Goal: Task Accomplishment & Management: Manage account settings

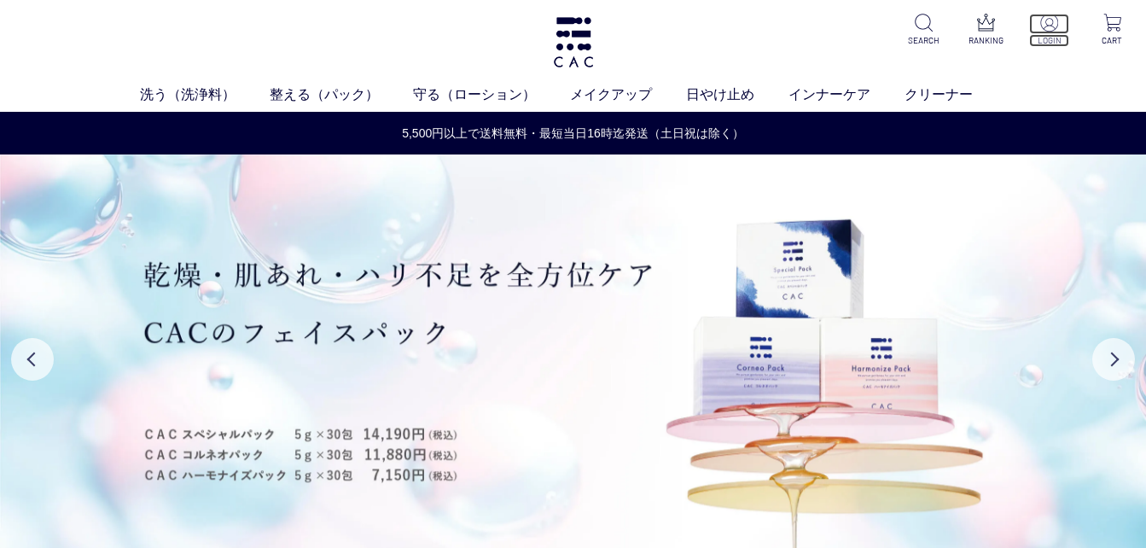
click at [1053, 24] on img at bounding box center [1050, 23] width 18 height 18
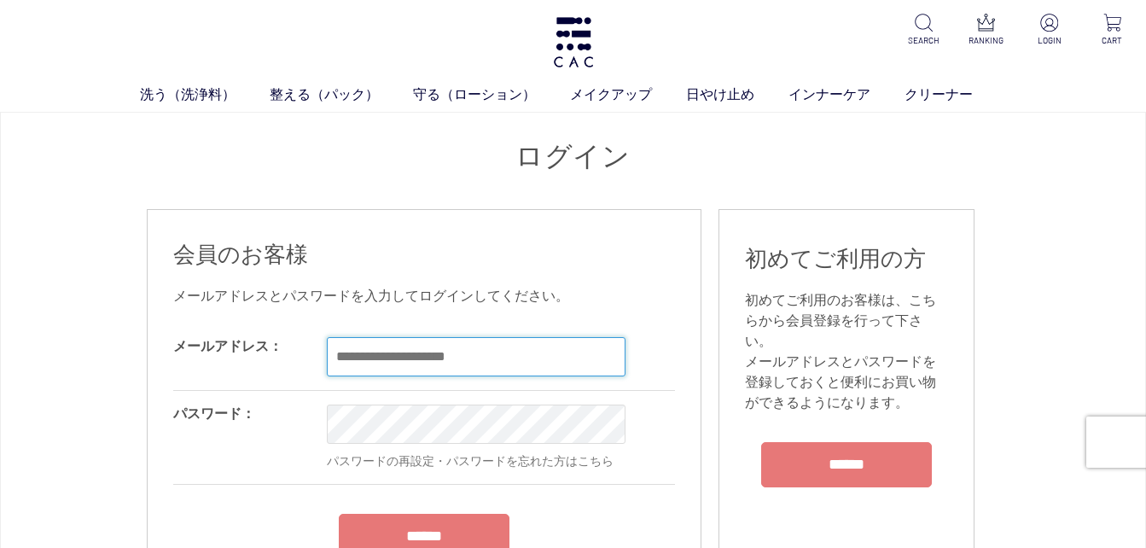
type input "**********"
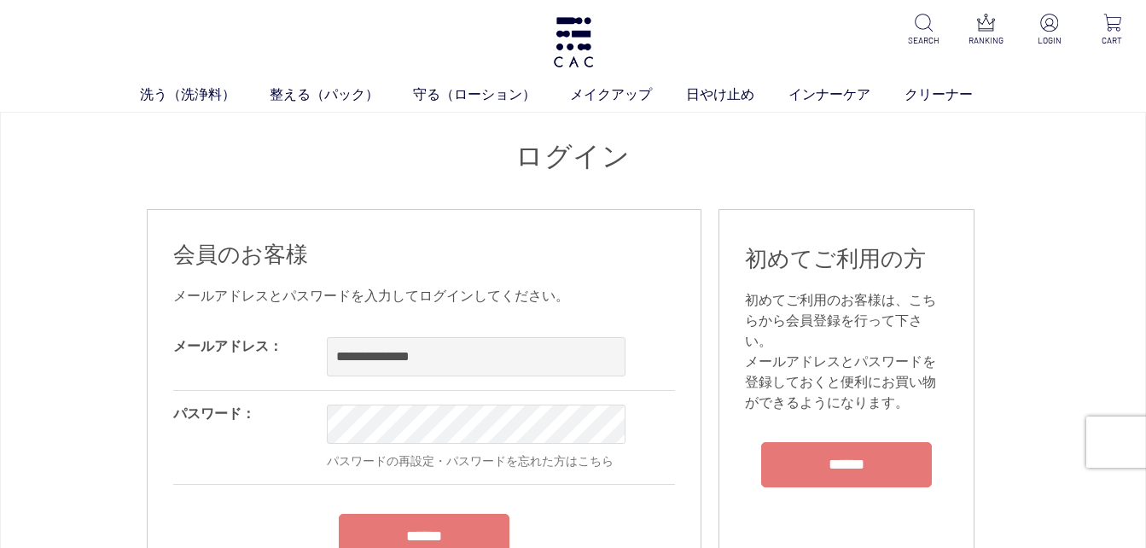
click at [446, 522] on form "**********" at bounding box center [424, 456] width 502 height 265
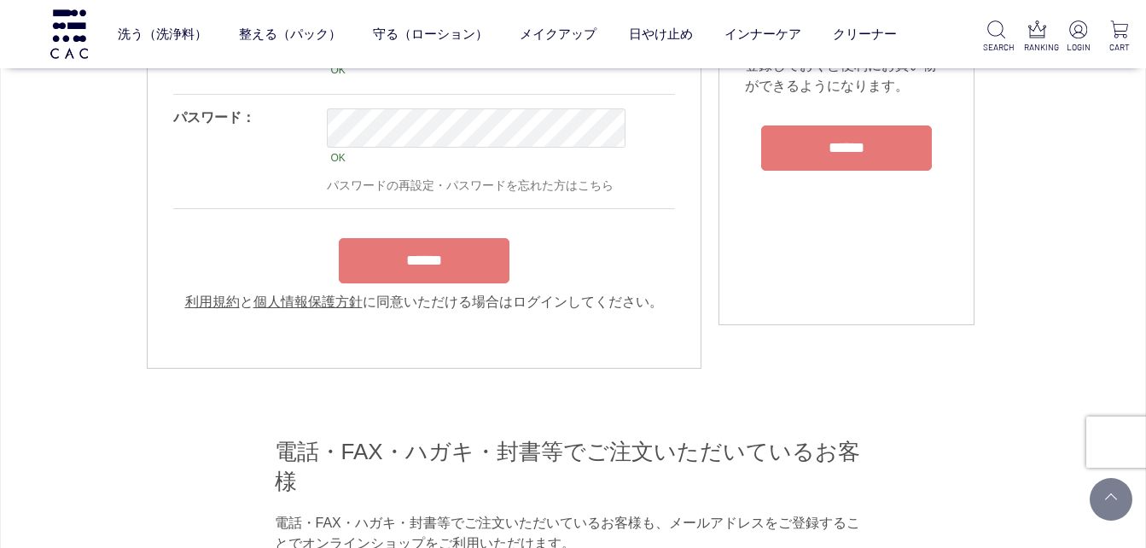
scroll to position [228, 0]
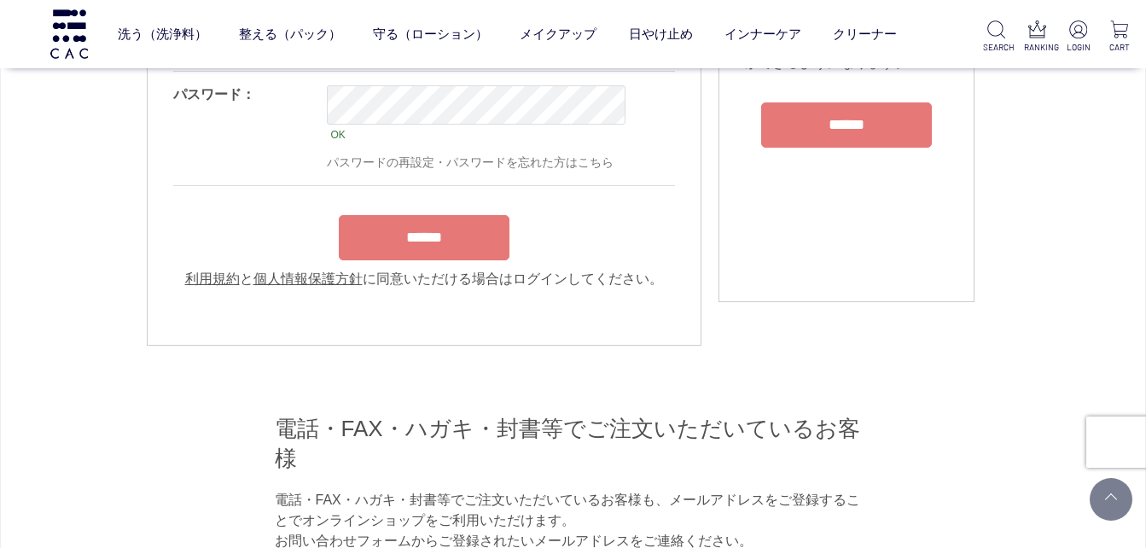
click at [432, 254] on input "******" at bounding box center [424, 237] width 171 height 45
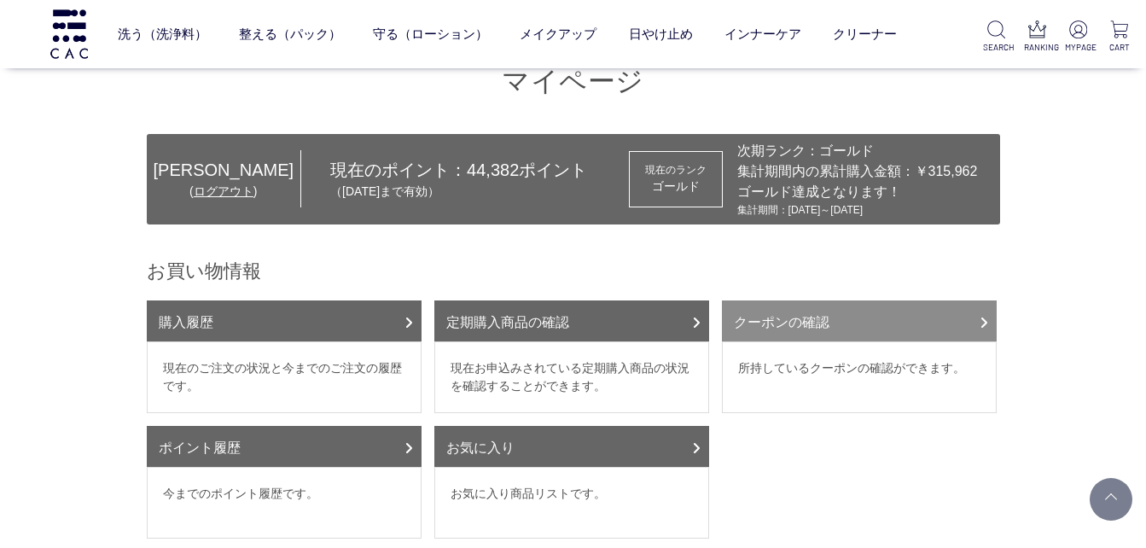
scroll to position [427, 0]
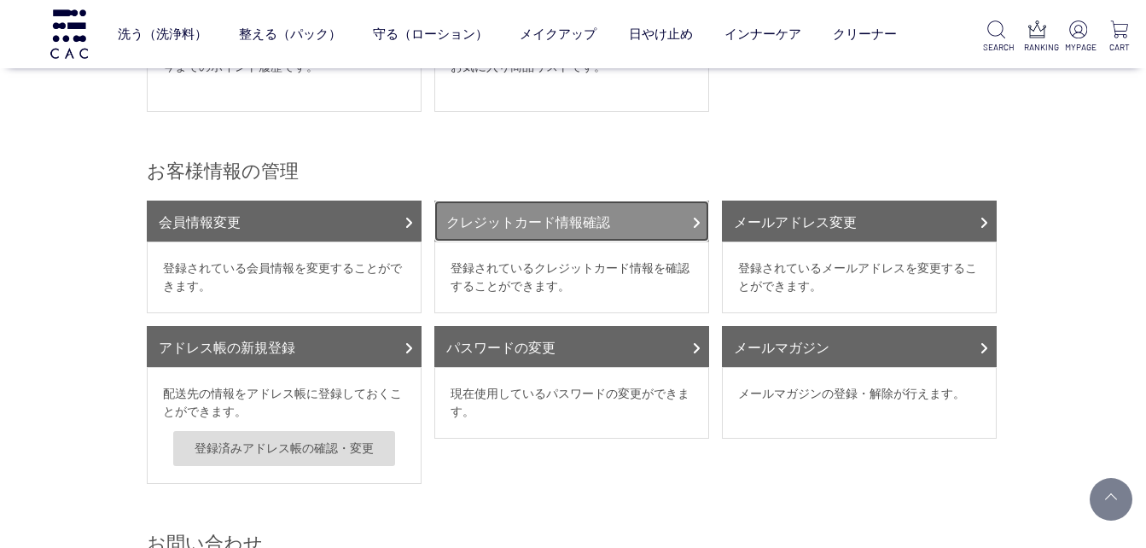
click at [559, 217] on link "クレジットカード情報確認" at bounding box center [571, 221] width 275 height 41
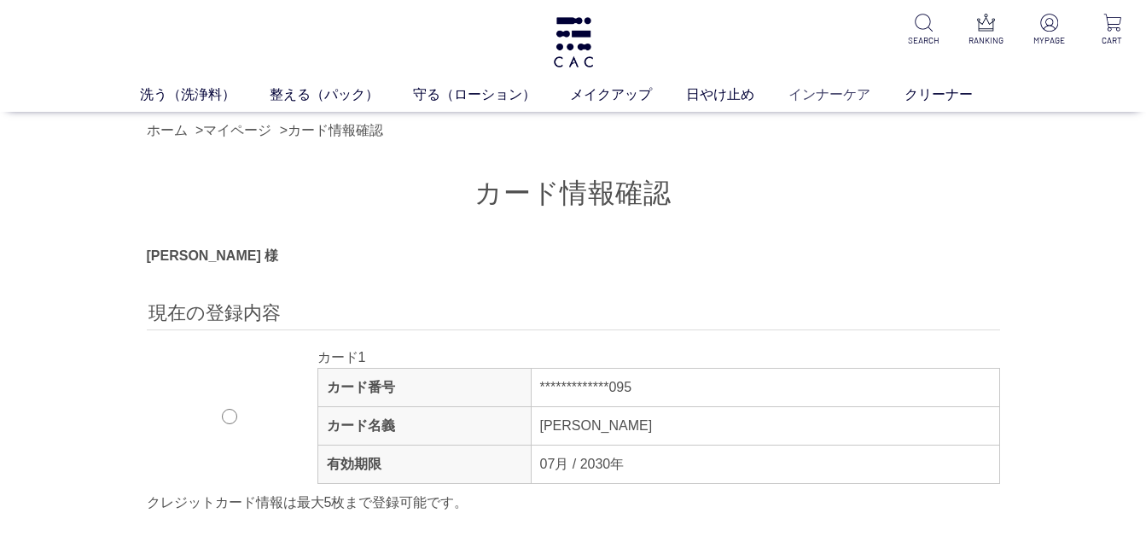
type input "**********"
click at [806, 95] on link "インナーケア" at bounding box center [847, 95] width 116 height 20
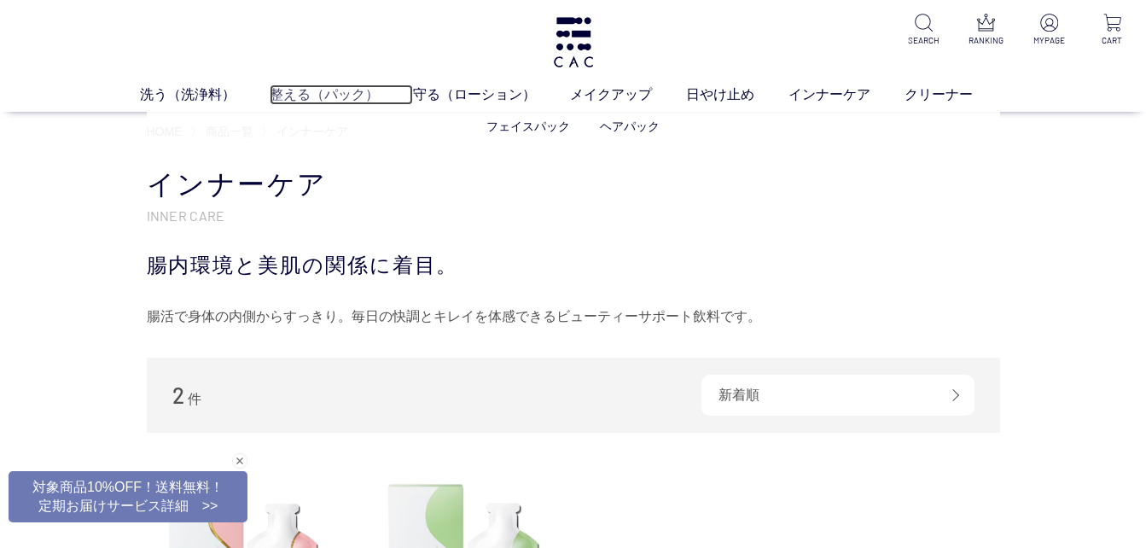
click at [306, 94] on link "整える（パック）" at bounding box center [341, 95] width 143 height 20
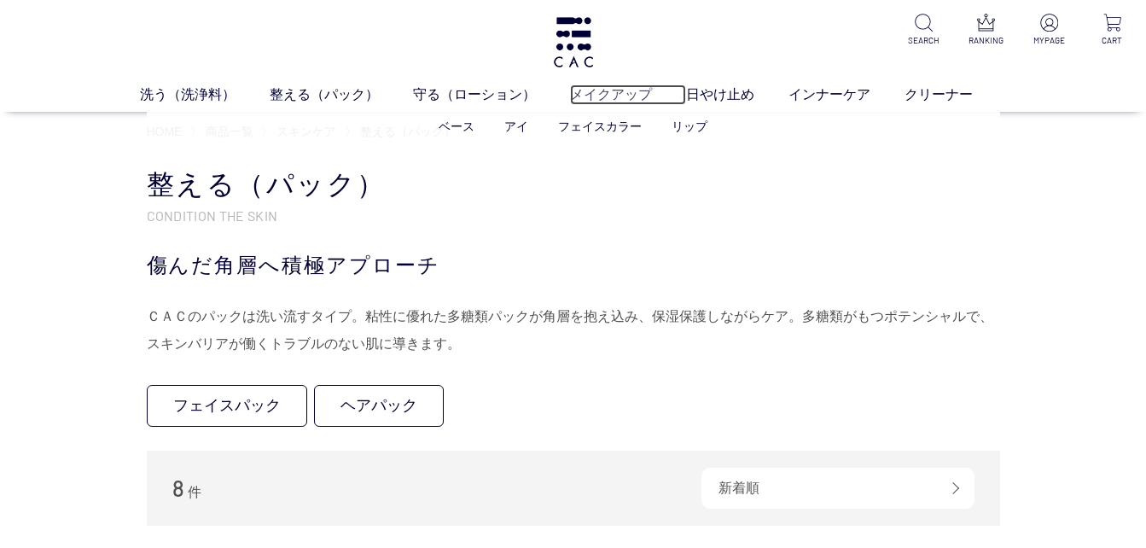
click at [629, 92] on link "メイクアップ" at bounding box center [628, 95] width 116 height 20
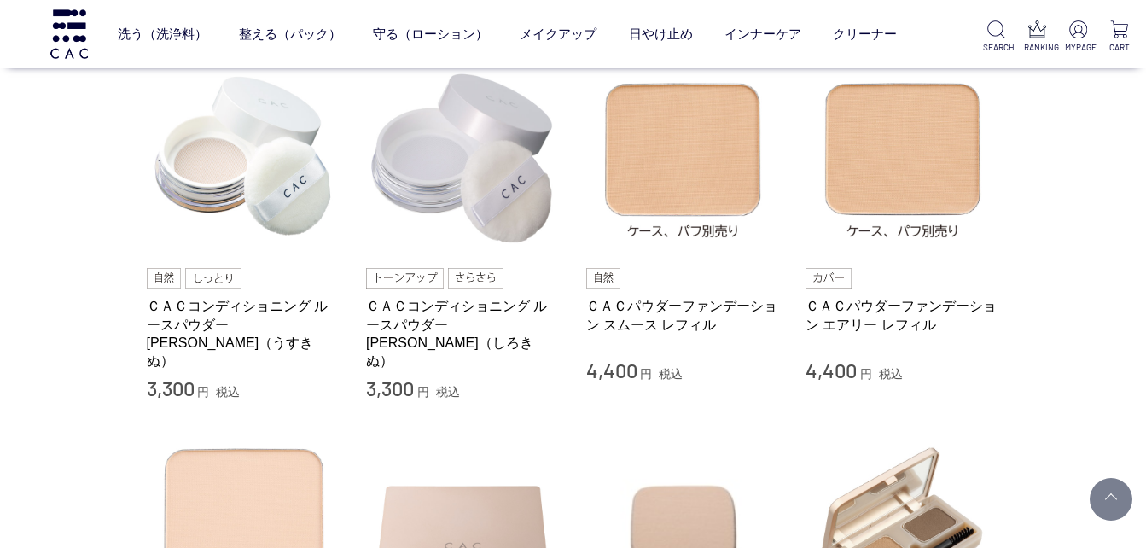
scroll to position [598, 0]
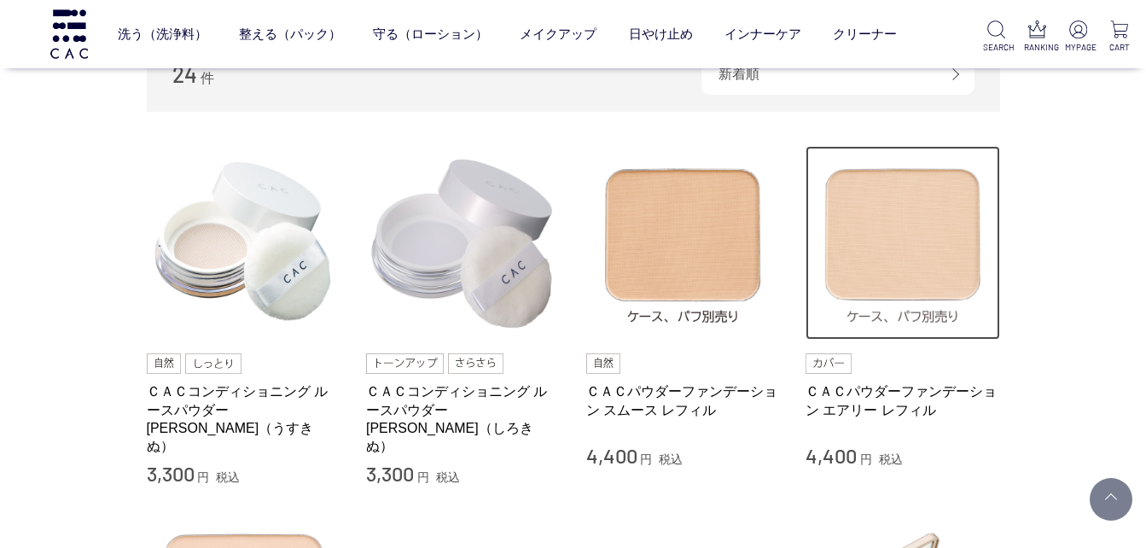
click at [928, 253] on img at bounding box center [903, 243] width 195 height 195
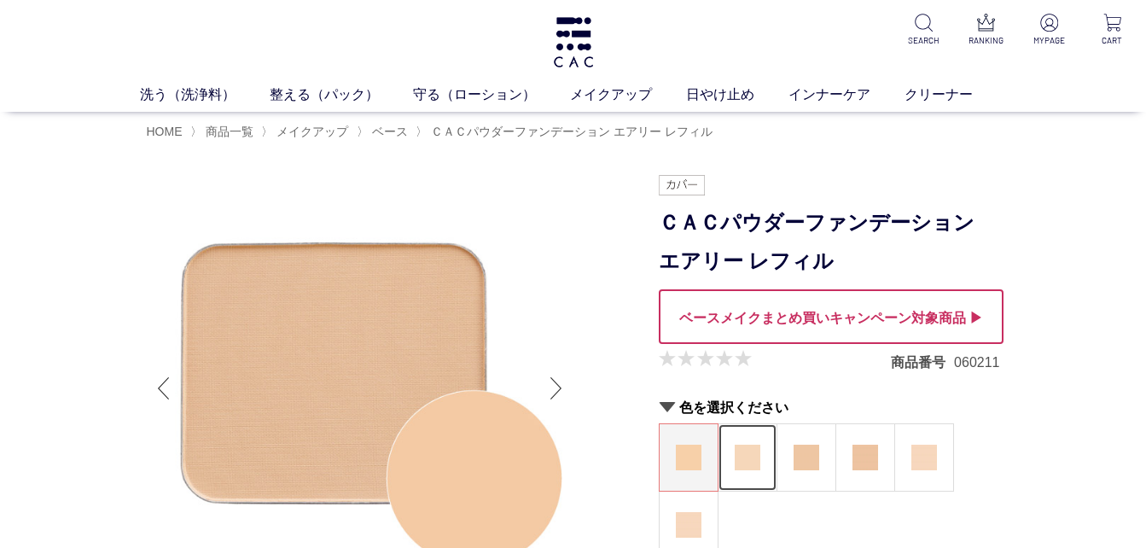
click at [746, 454] on img at bounding box center [748, 458] width 26 height 26
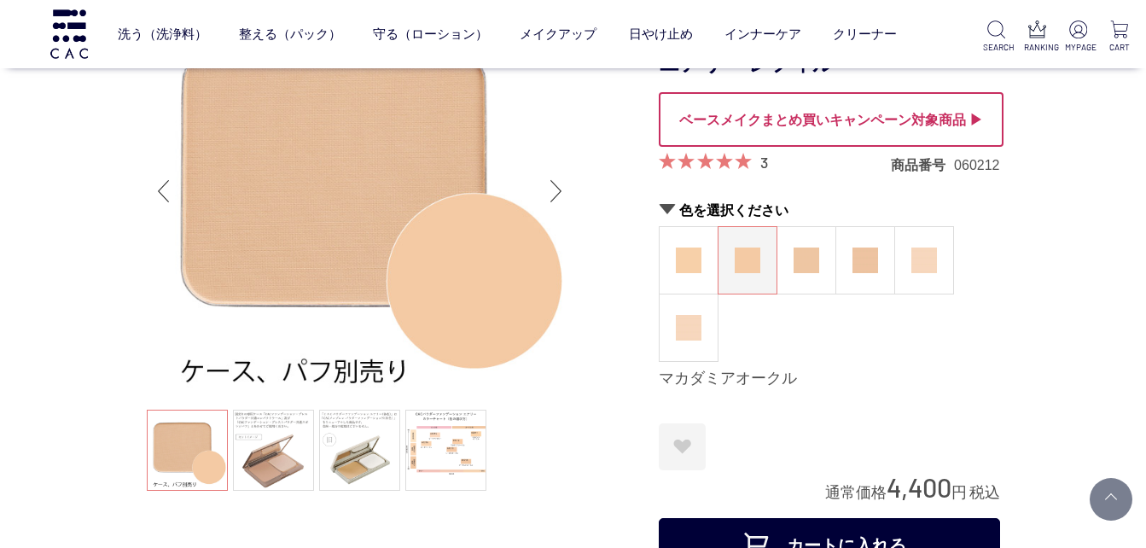
scroll to position [171, 0]
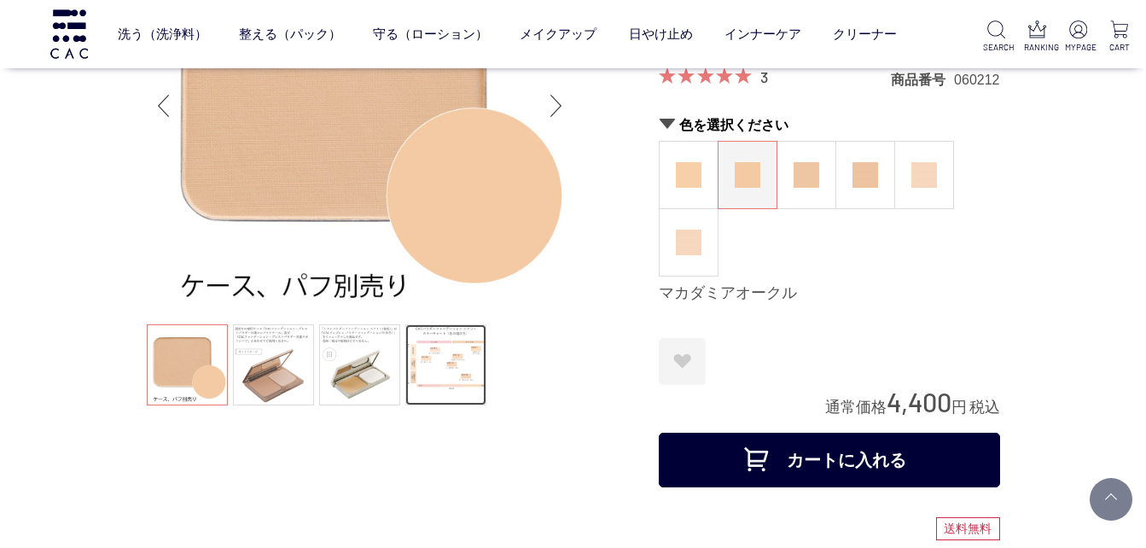
click at [441, 368] on link at bounding box center [445, 364] width 81 height 81
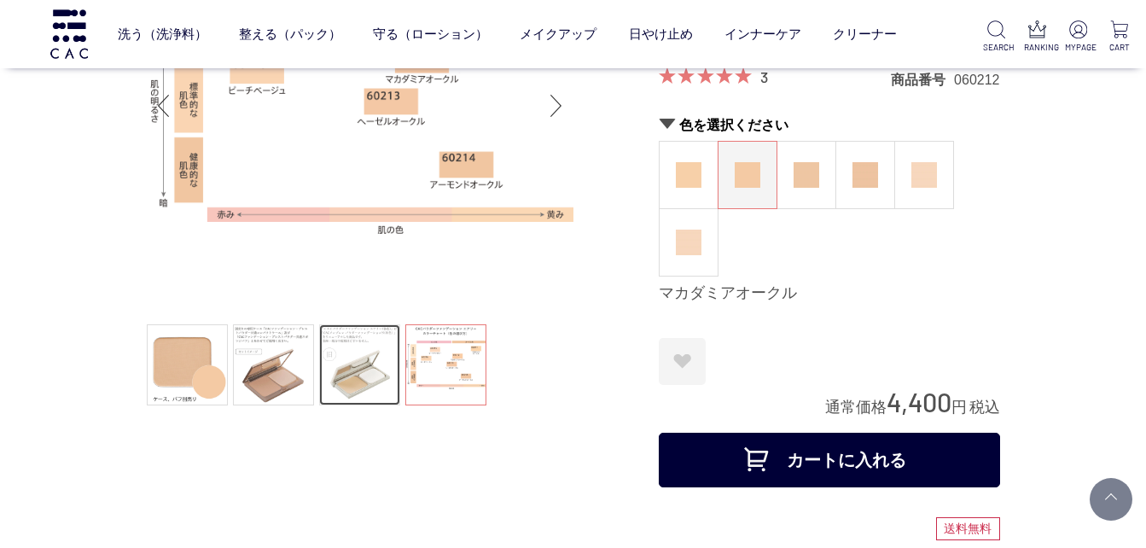
click at [357, 366] on link at bounding box center [359, 364] width 81 height 81
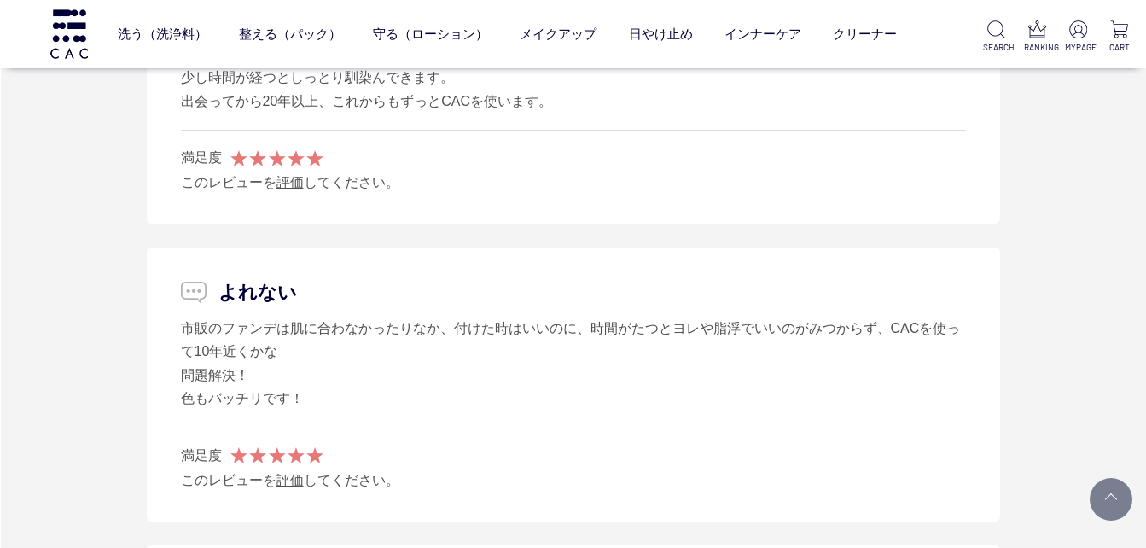
scroll to position [2732, 0]
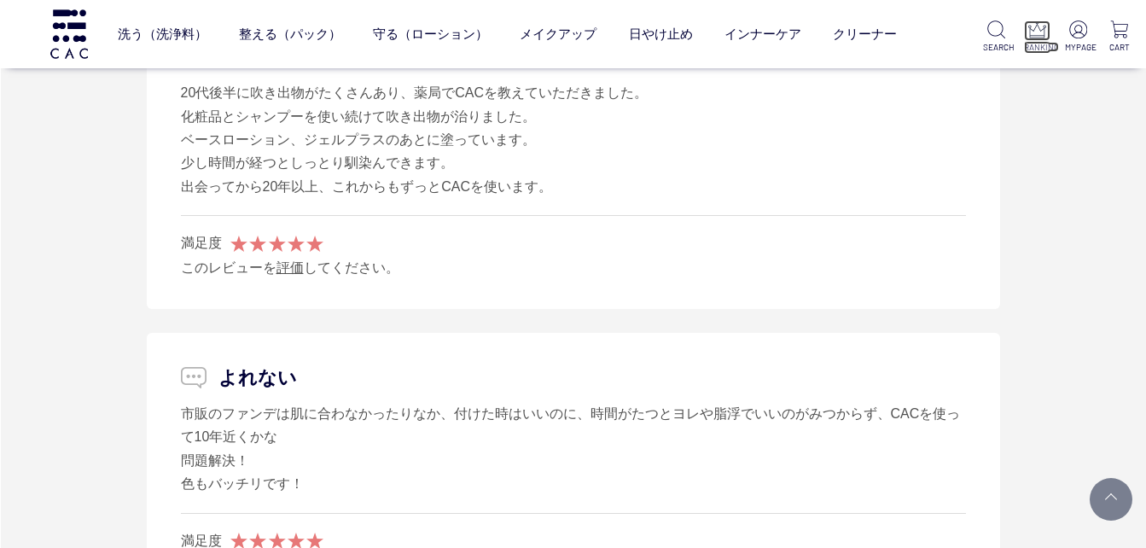
click at [1025, 22] on p at bounding box center [1037, 30] width 26 height 20
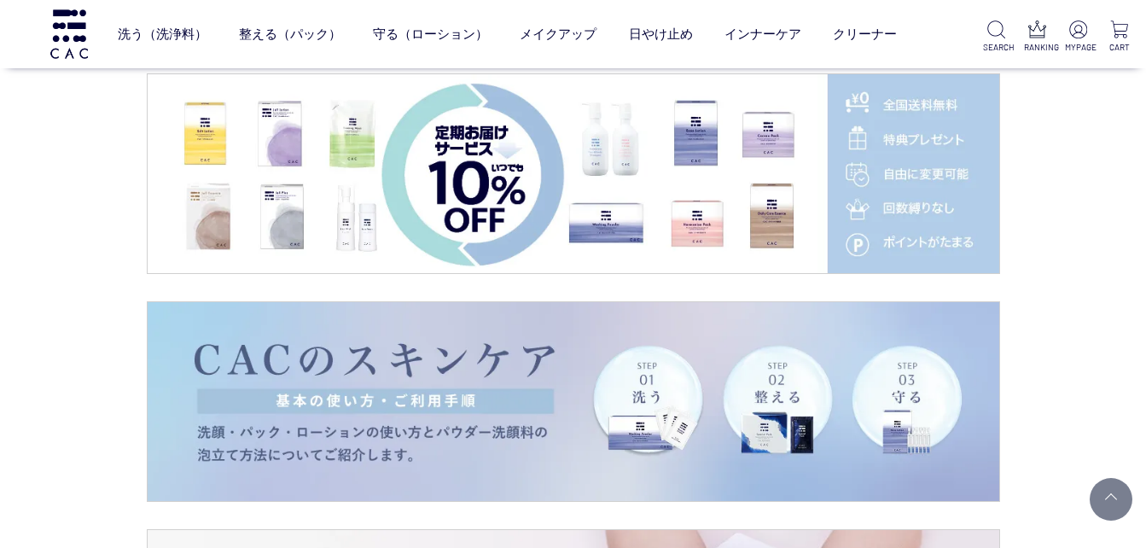
scroll to position [2571, 0]
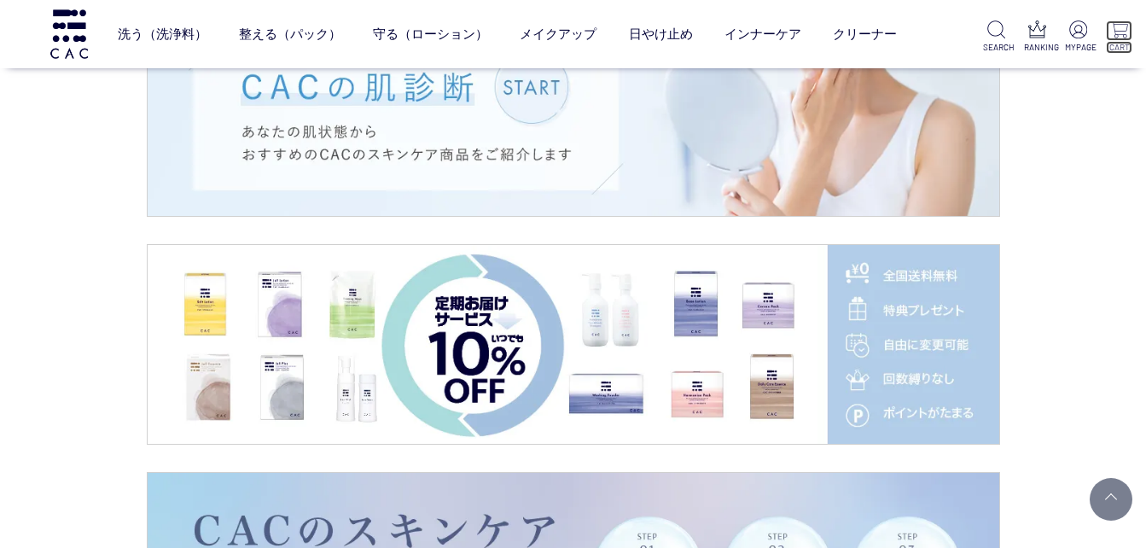
click at [1119, 28] on img at bounding box center [1120, 29] width 18 height 18
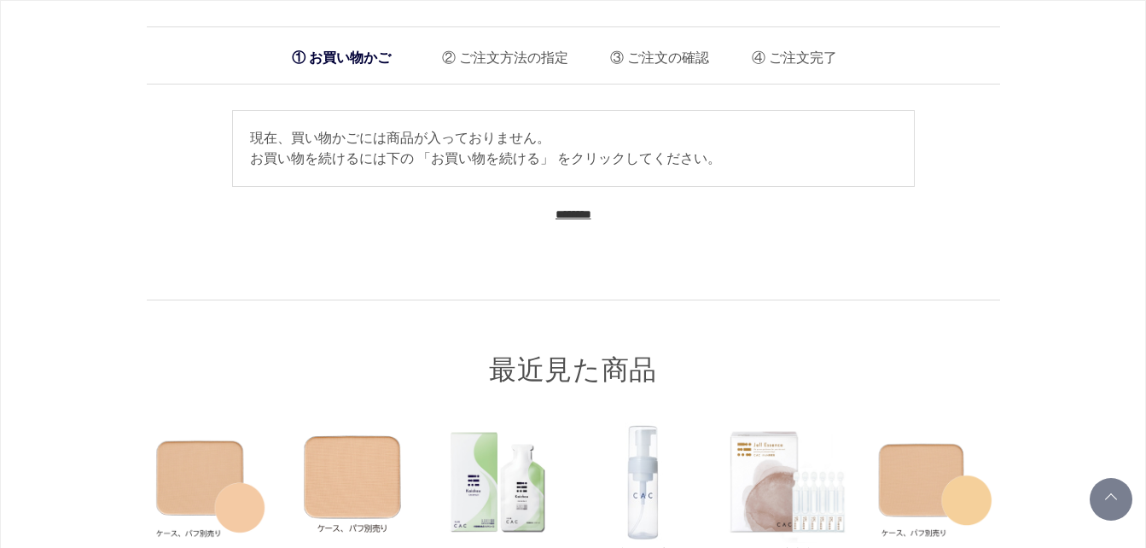
click at [587, 213] on input "********" at bounding box center [574, 215] width 36 height 16
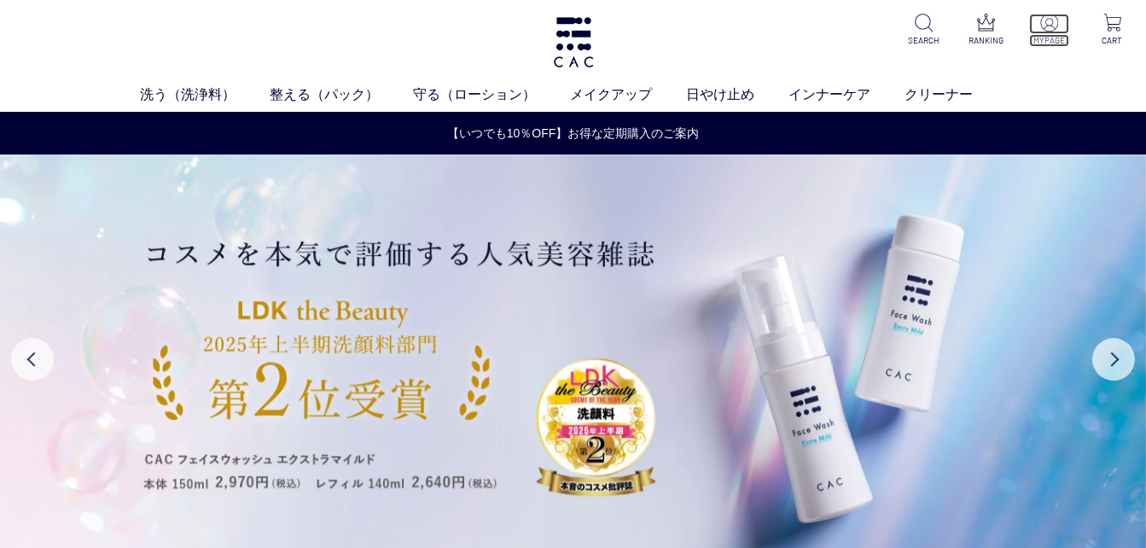
click at [1044, 22] on img at bounding box center [1050, 23] width 18 height 18
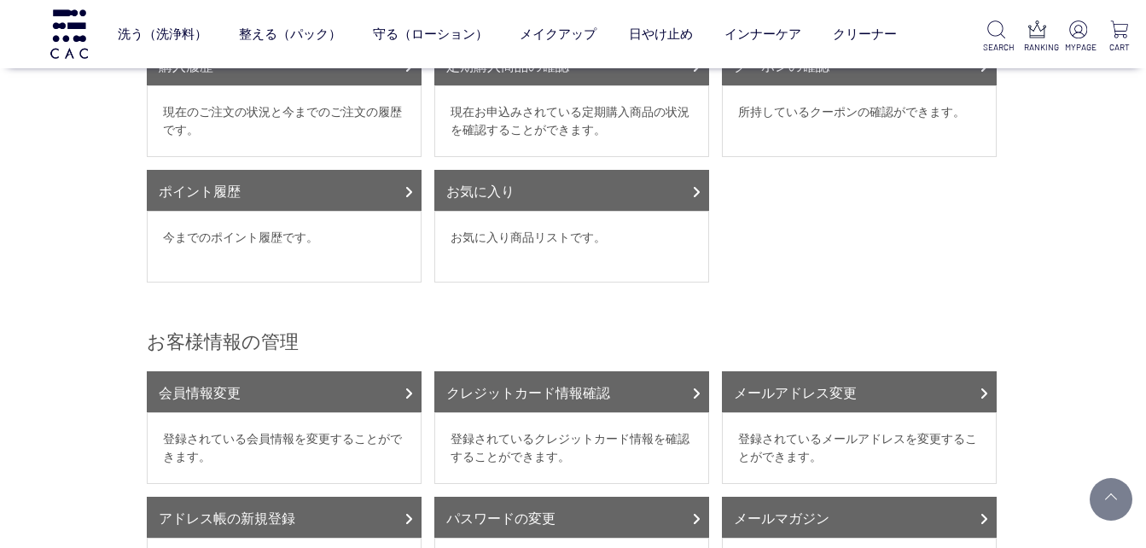
scroll to position [341, 0]
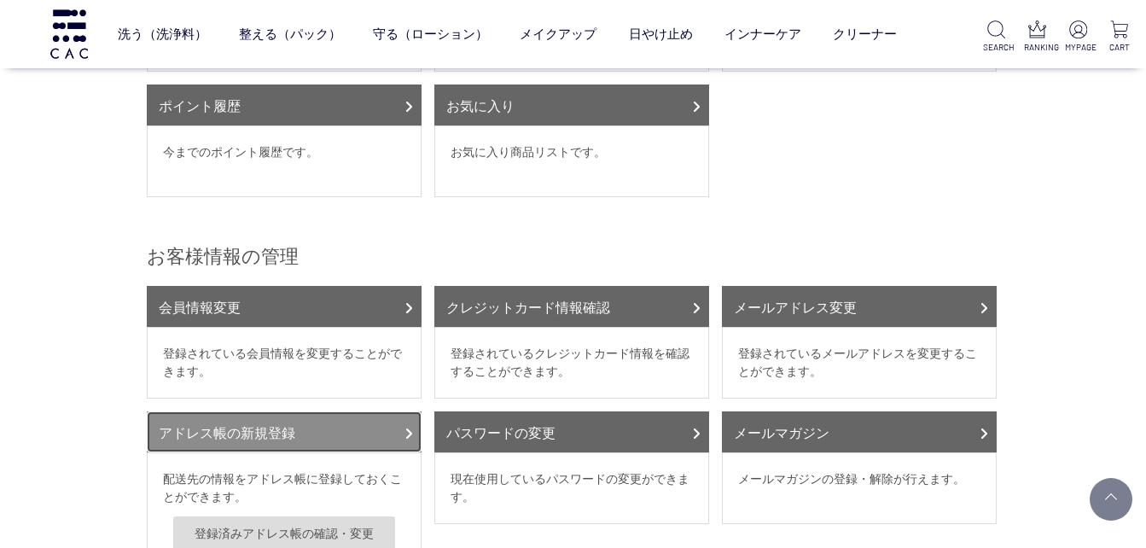
click at [321, 433] on link "アドレス帳の新規登録" at bounding box center [284, 431] width 275 height 41
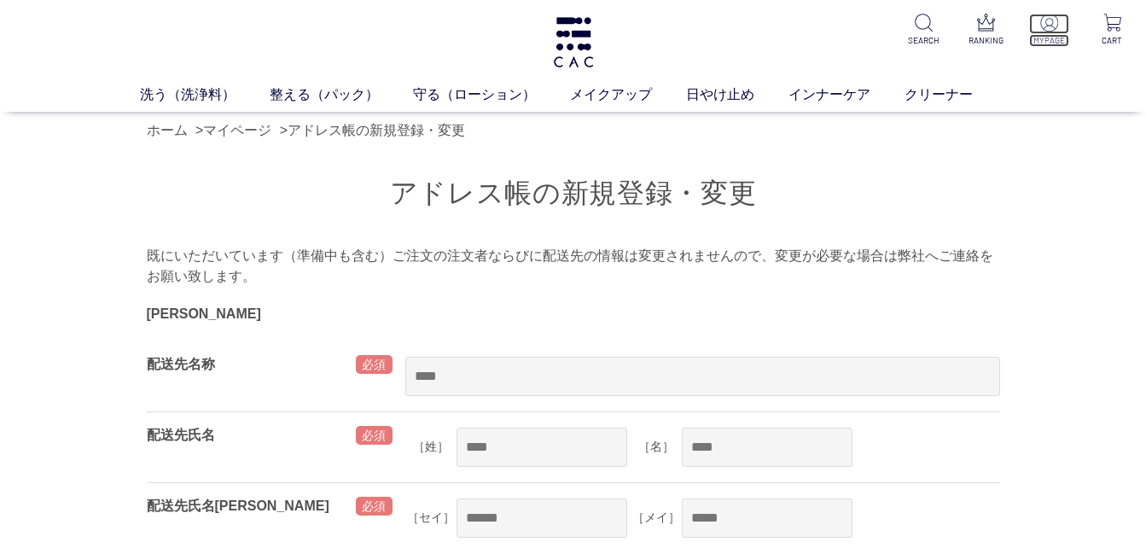
click at [1041, 23] on img at bounding box center [1050, 23] width 18 height 18
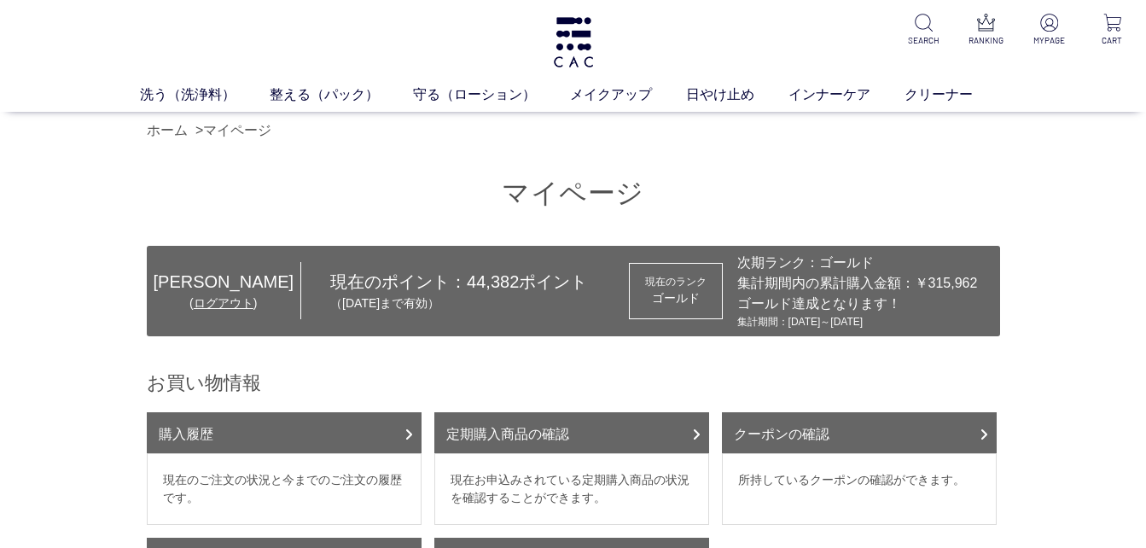
scroll to position [85, 0]
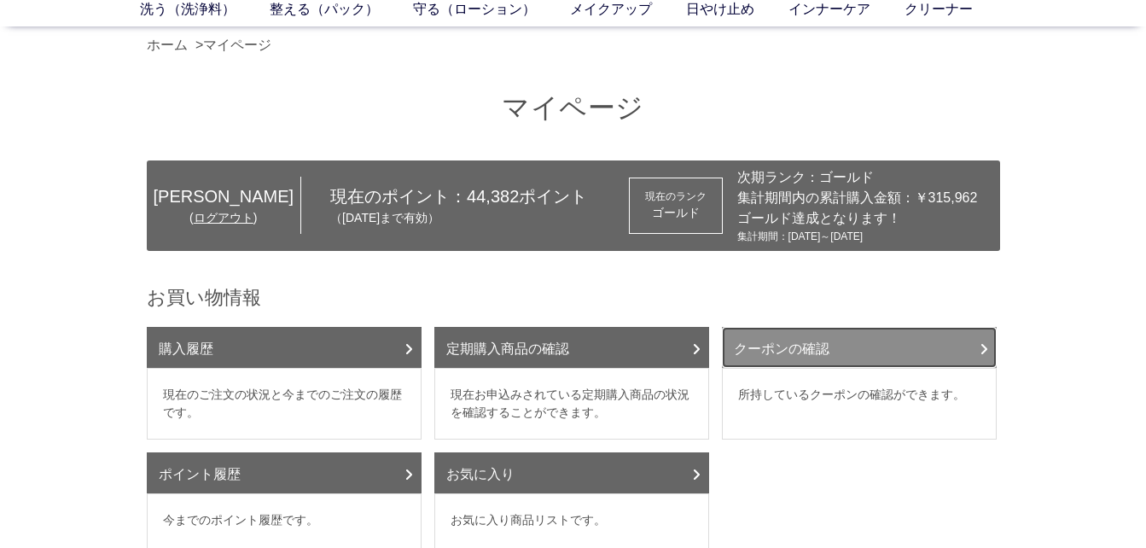
click at [927, 351] on link "クーポンの確認" at bounding box center [859, 347] width 275 height 41
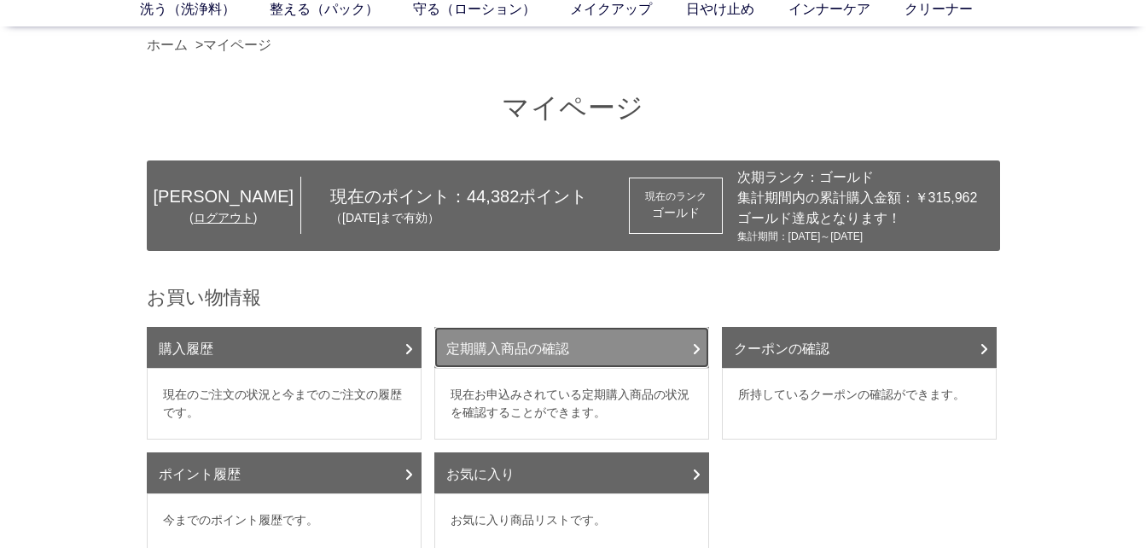
click at [545, 347] on link "定期購入商品の確認" at bounding box center [571, 347] width 275 height 41
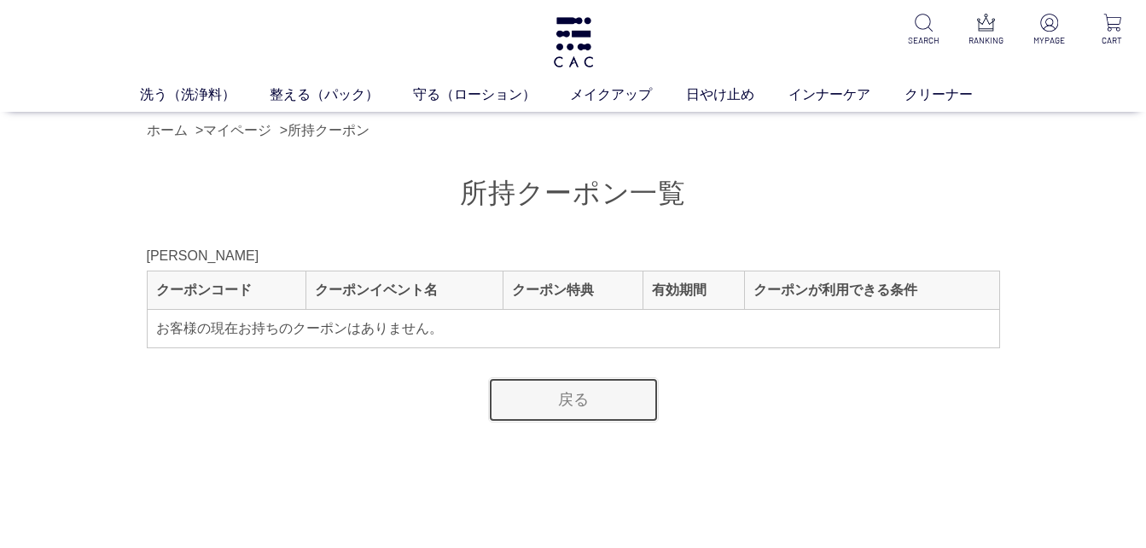
click at [569, 406] on link "戻る" at bounding box center [573, 399] width 171 height 45
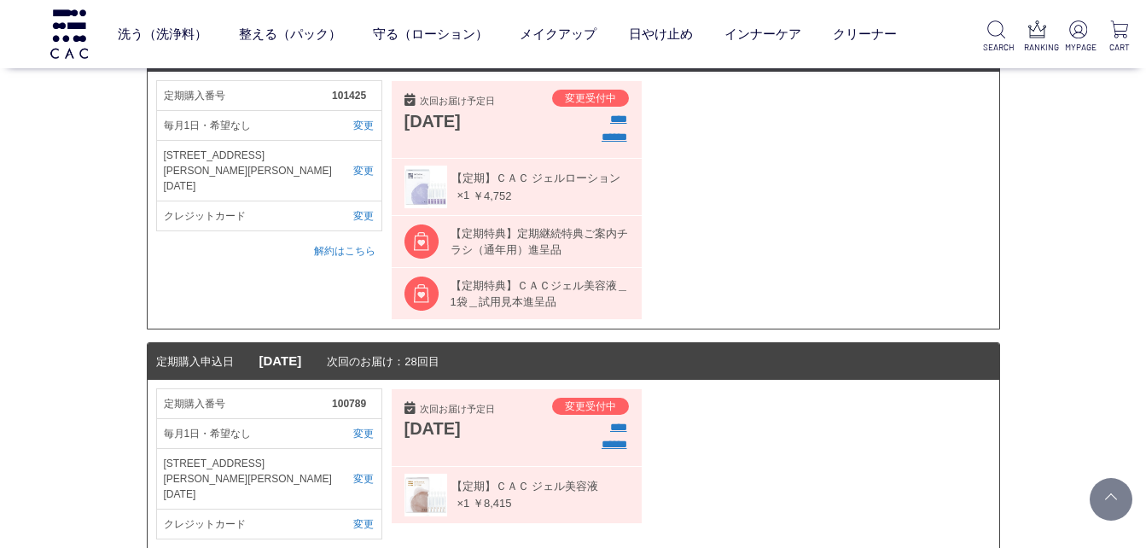
scroll to position [324, 0]
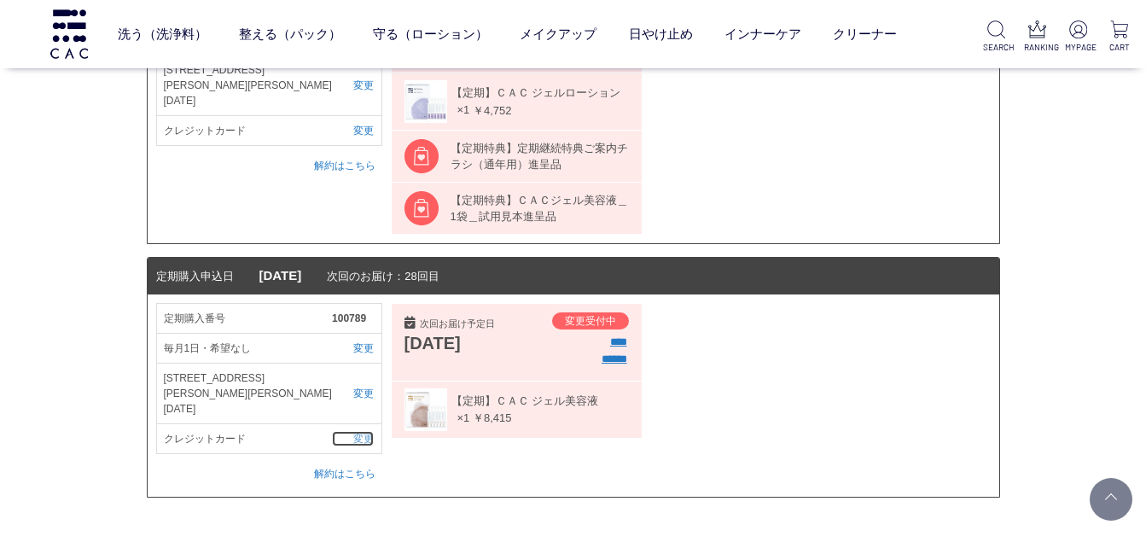
click at [368, 431] on link "変更" at bounding box center [353, 438] width 42 height 15
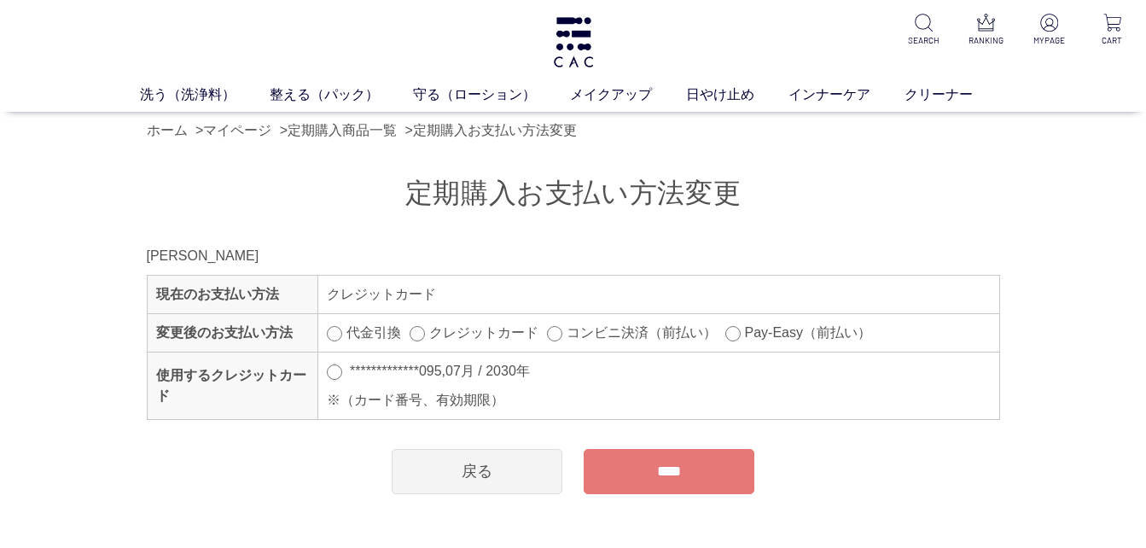
click at [685, 468] on input "****" at bounding box center [669, 471] width 171 height 45
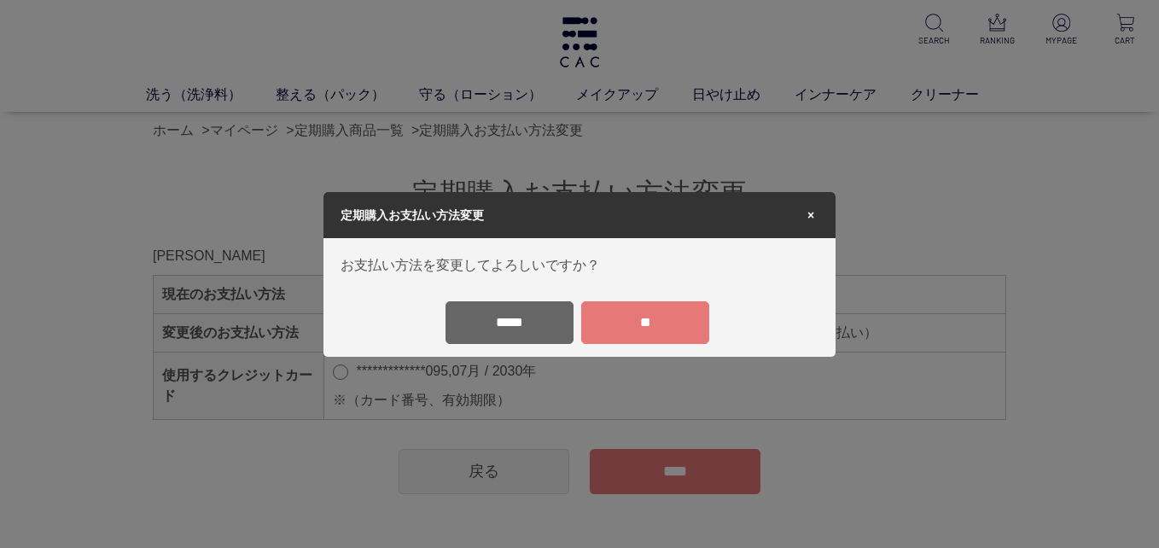
click at [627, 320] on input "**" at bounding box center [645, 322] width 128 height 43
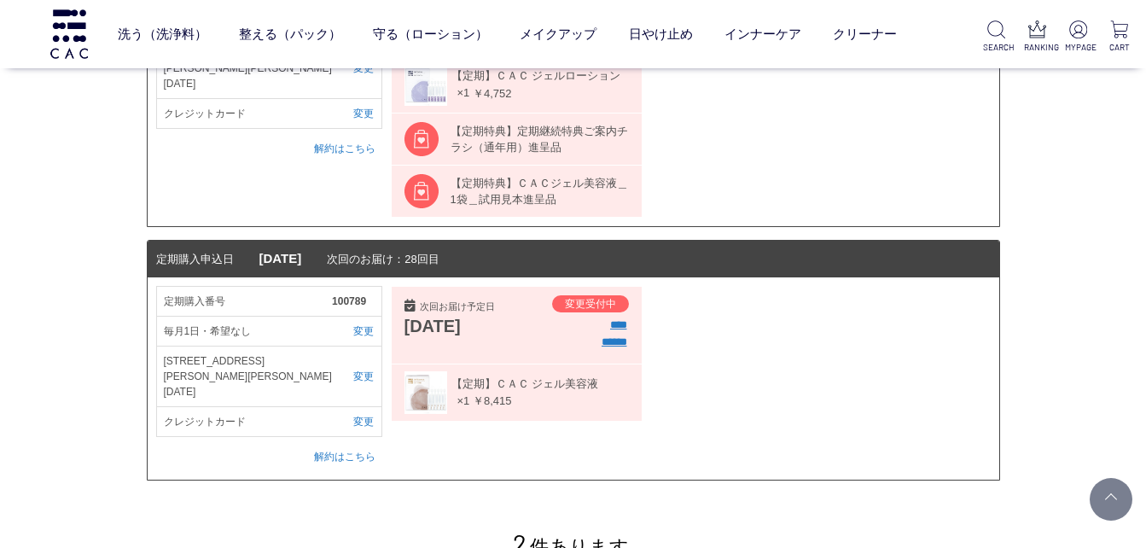
scroll to position [256, 0]
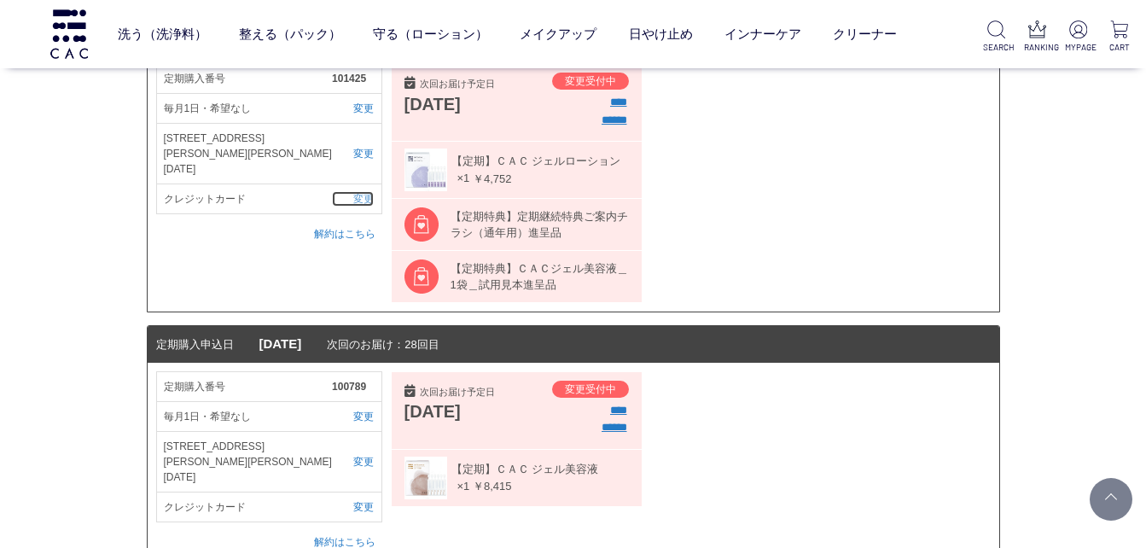
click at [368, 191] on link "変更" at bounding box center [353, 198] width 42 height 15
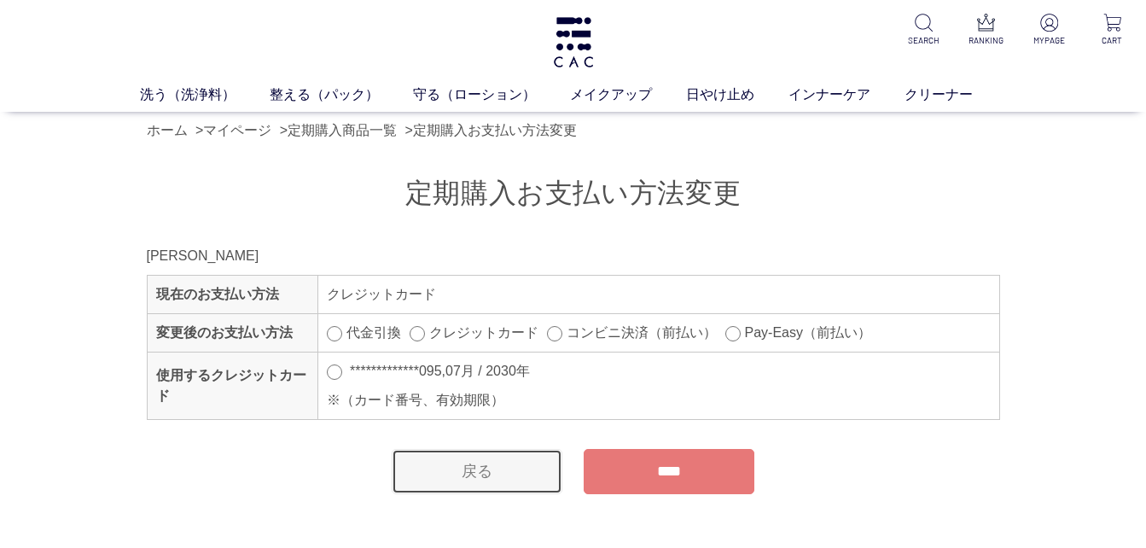
click at [458, 468] on link "戻る" at bounding box center [477, 471] width 171 height 45
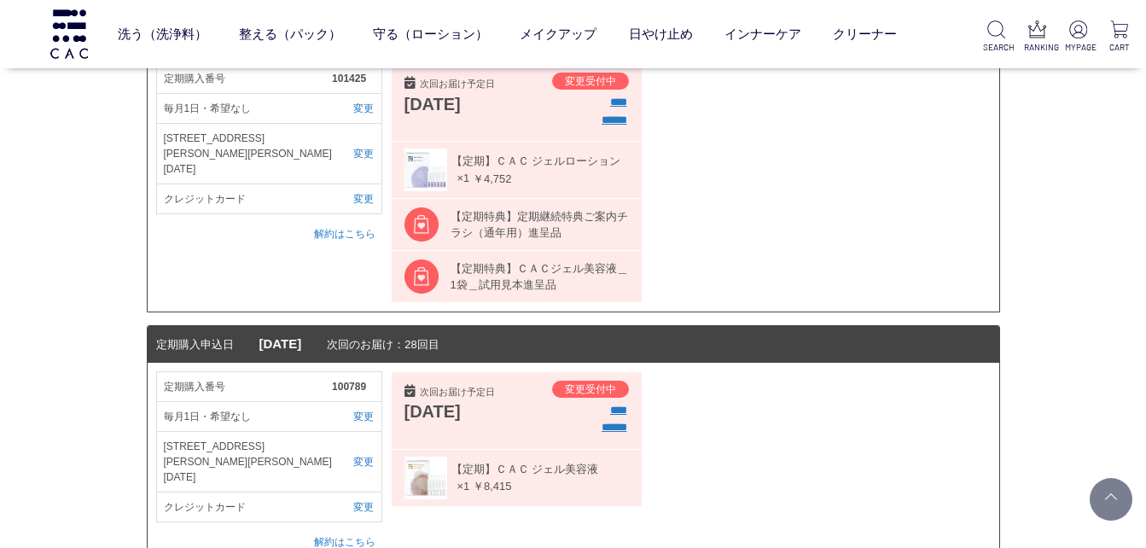
scroll to position [427, 0]
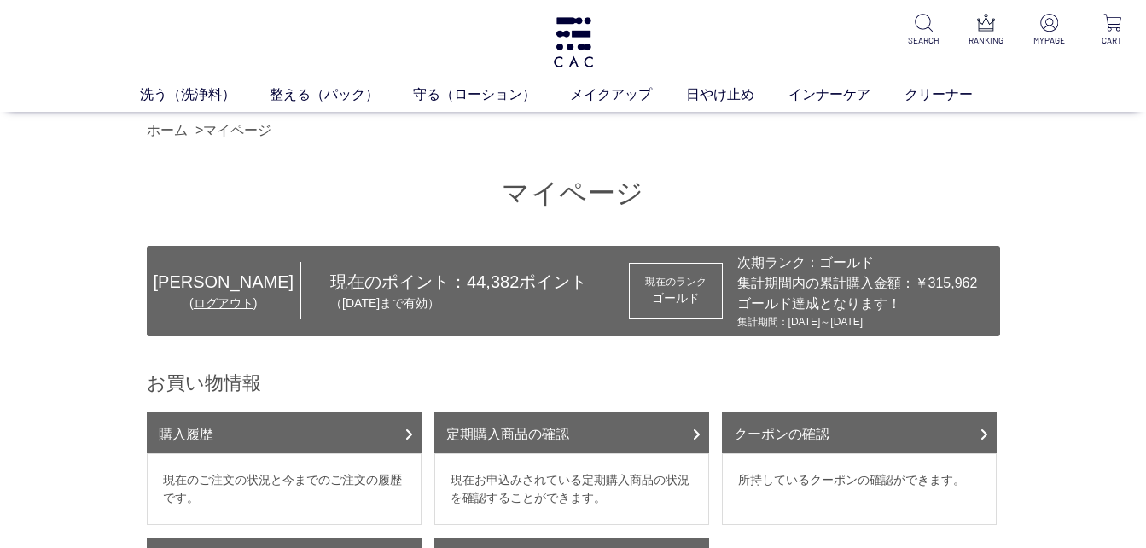
scroll to position [85, 0]
